Goal: Task Accomplishment & Management: Complete application form

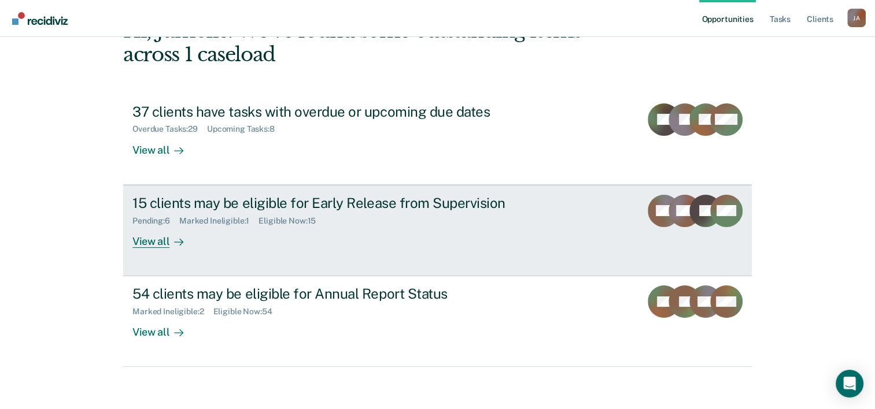
scroll to position [82, 0]
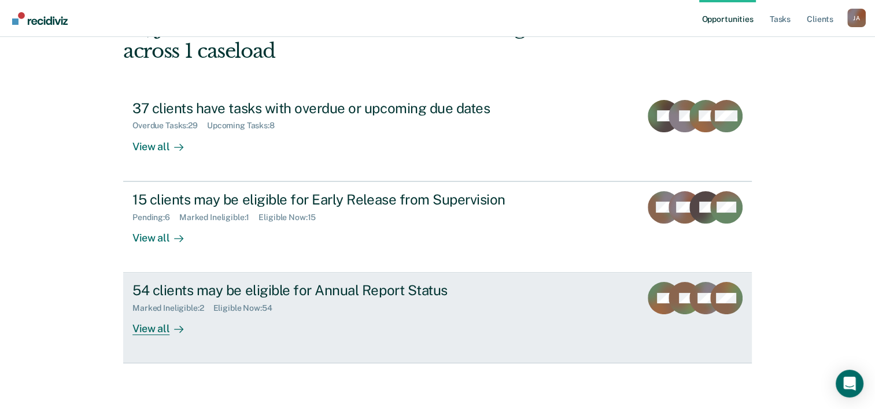
click at [305, 299] on div "Marked Ineligible : 2 Eligible Now : 54" at bounding box center [335, 306] width 406 height 14
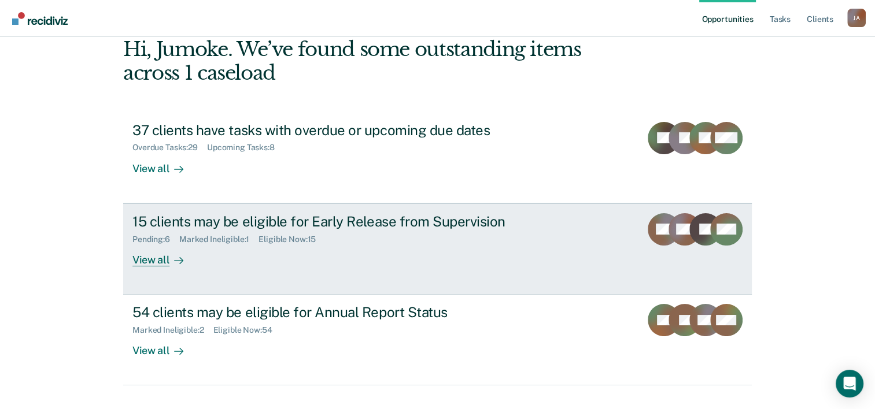
scroll to position [82, 0]
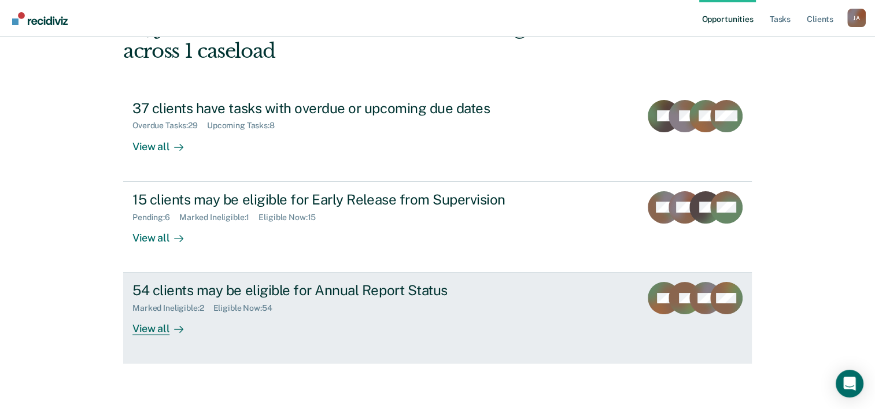
click at [349, 309] on div "Marked Ineligible : 2 Eligible Now : 54" at bounding box center [335, 306] width 406 height 14
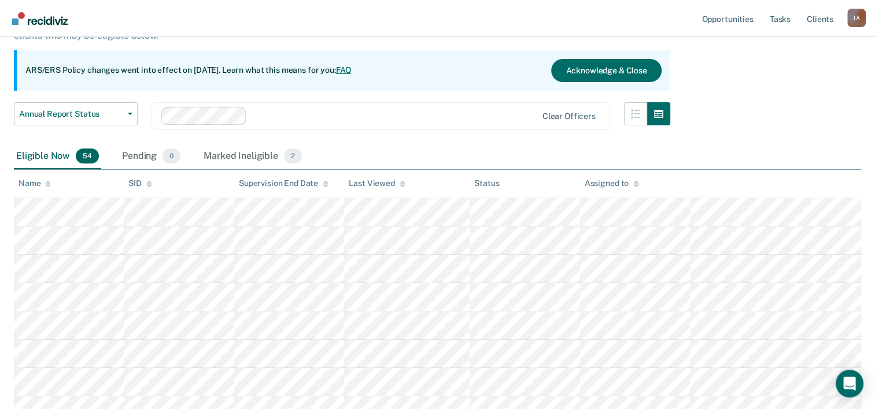
scroll to position [58, 0]
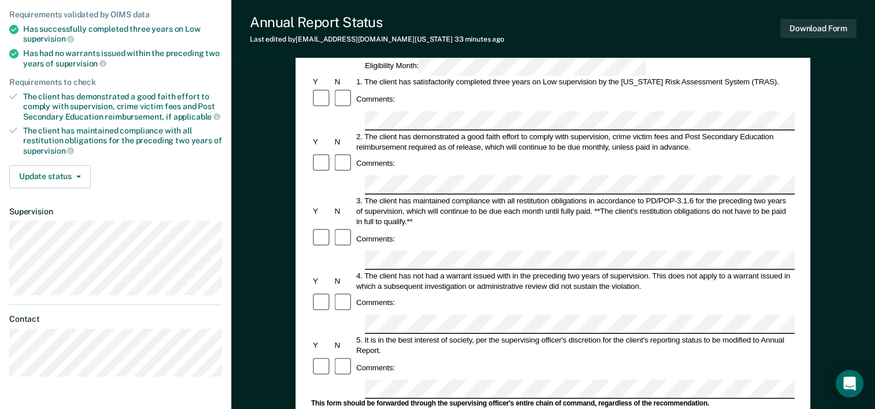
scroll to position [289, 0]
